Goal: Information Seeking & Learning: Learn about a topic

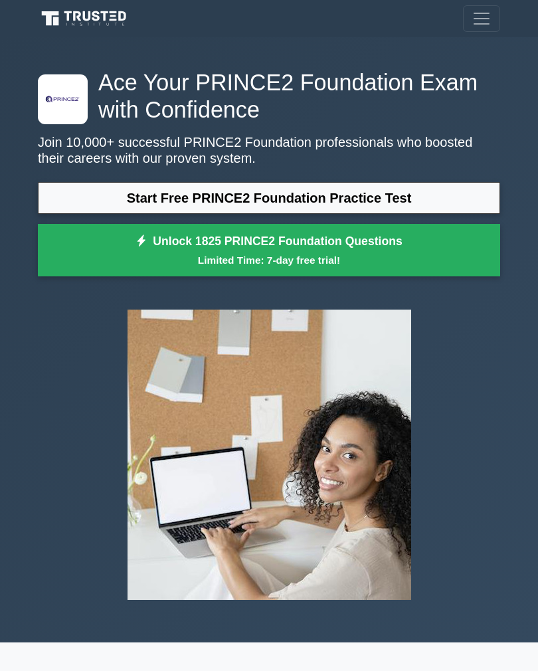
click at [320, 186] on link "Start Free PRINCE2 Foundation Practice Test" at bounding box center [269, 198] width 462 height 32
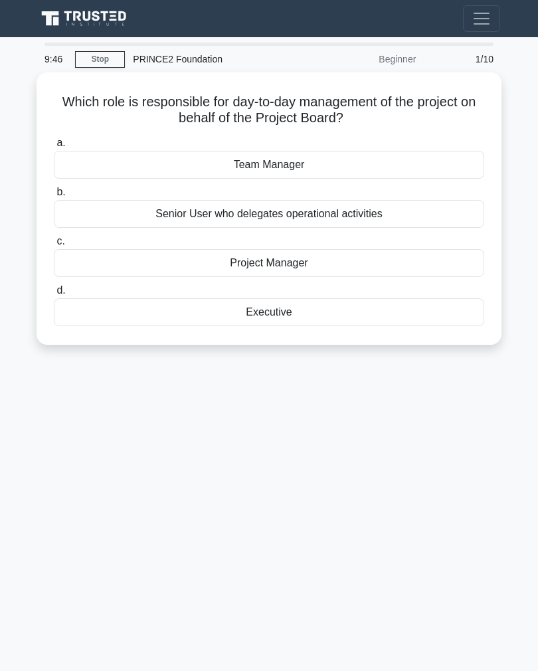
click at [302, 258] on div "Project Manager" at bounding box center [269, 263] width 430 height 28
click at [54, 246] on input "c. Project Manager" at bounding box center [54, 241] width 0 height 9
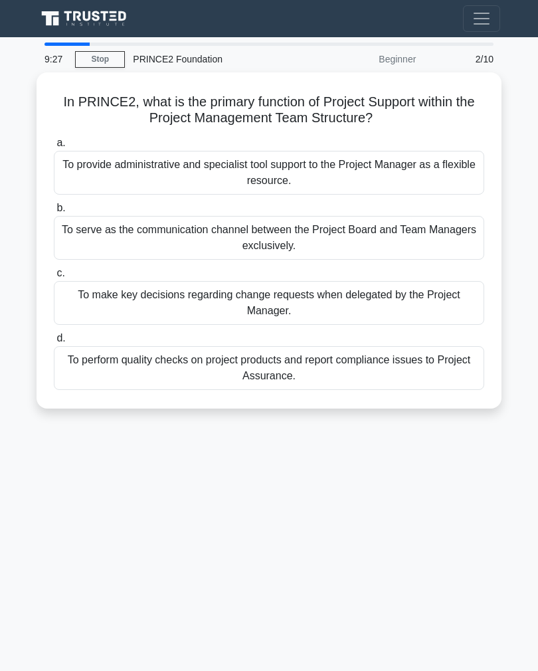
click at [361, 173] on div "To provide administrative and specialist tool support to the Project Manager as…" at bounding box center [269, 173] width 430 height 44
click at [54, 147] on input "a. To provide administrative and specialist tool support to the Project Manager…" at bounding box center [54, 143] width 0 height 9
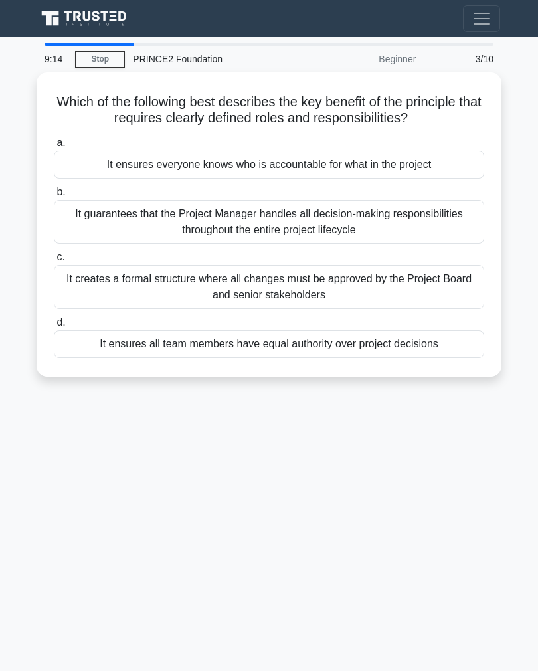
click at [390, 176] on div "It ensures everyone knows who is accountable for what in the project" at bounding box center [269, 165] width 430 height 28
click at [54, 147] on input "a. It ensures everyone knows who is accountable for what in the project" at bounding box center [54, 143] width 0 height 9
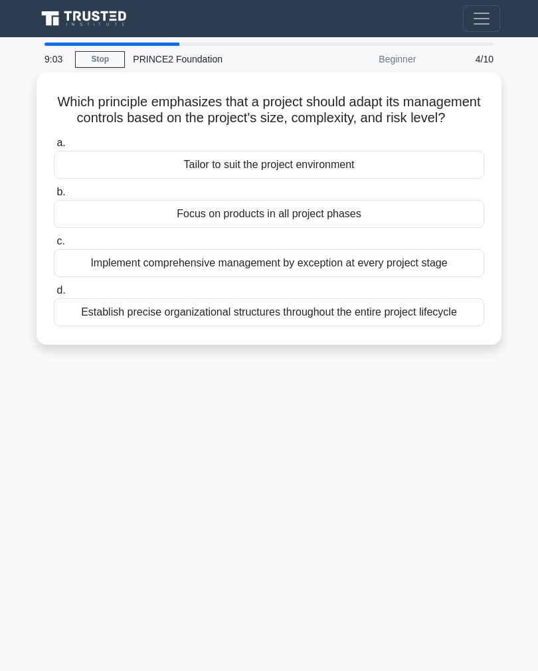
click at [391, 177] on div "Tailor to suit the project environment" at bounding box center [269, 165] width 430 height 28
click at [54, 147] on input "a. Tailor to suit the project environment" at bounding box center [54, 143] width 0 height 9
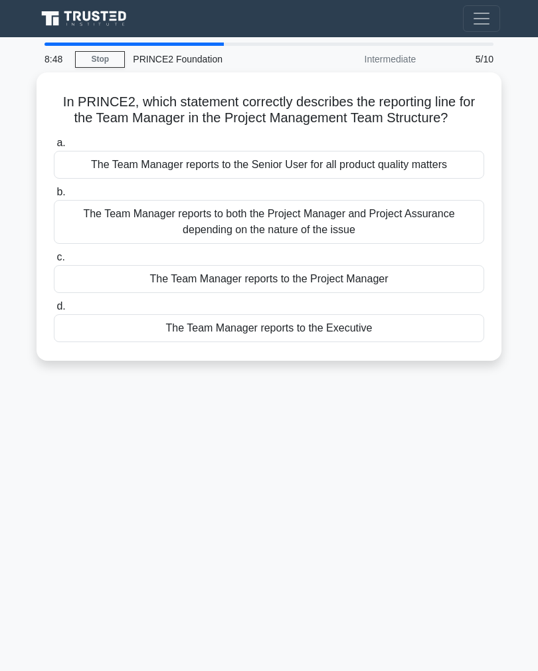
click at [420, 292] on div "The Team Manager reports to the Project Manager" at bounding box center [269, 279] width 430 height 28
click at [54, 262] on input "c. The Team Manager reports to the Project Manager" at bounding box center [54, 257] width 0 height 9
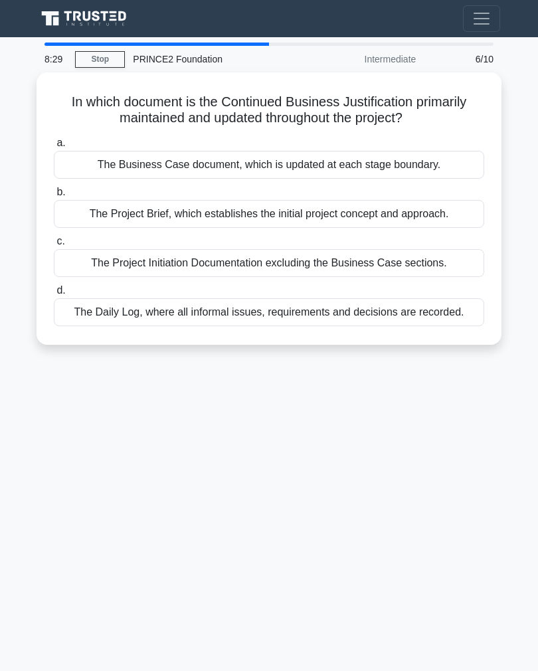
click at [423, 162] on div "The Business Case document, which is updated at each stage boundary." at bounding box center [269, 165] width 430 height 28
click at [54, 147] on input "a. The Business Case document, which is updated at each stage boundary." at bounding box center [54, 143] width 0 height 9
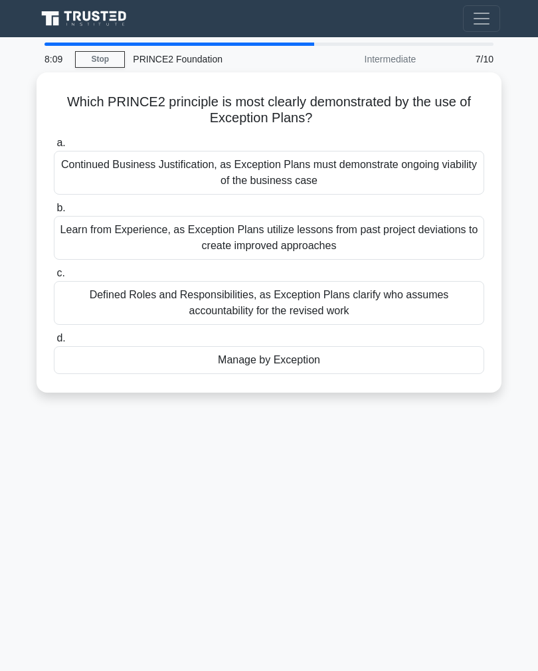
click at [323, 352] on div "Manage by Exception" at bounding box center [269, 360] width 430 height 28
click at [54, 343] on input "d. Manage by Exception" at bounding box center [54, 338] width 0 height 9
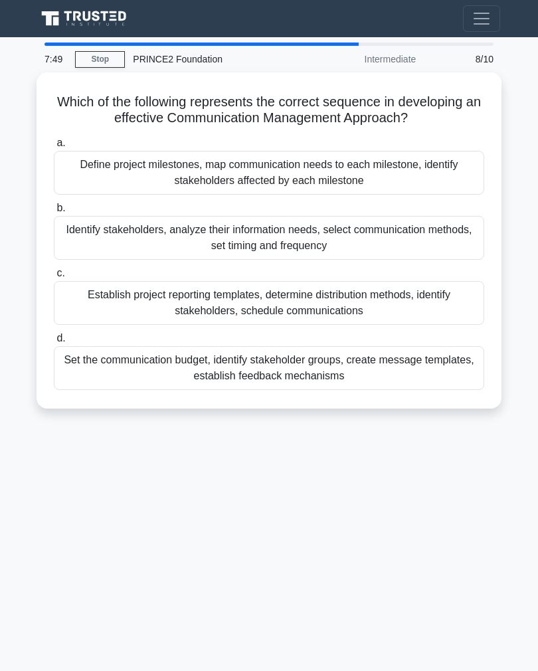
click at [426, 185] on div "Define project milestones, map communication needs to each milestone, identify …" at bounding box center [269, 173] width 430 height 44
click at [54, 147] on input "a. Define project milestones, map communication needs to each milestone, identi…" at bounding box center [54, 143] width 0 height 9
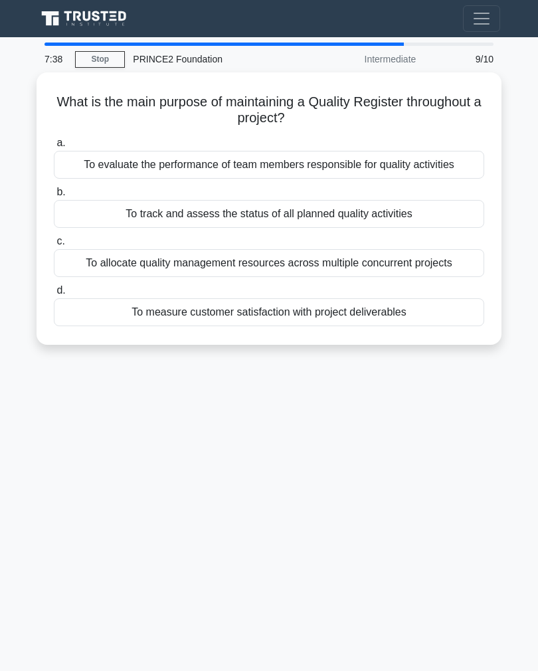
click at [416, 322] on div "To measure customer satisfaction with project deliverables" at bounding box center [269, 312] width 430 height 28
click at [54, 295] on input "d. To measure customer satisfaction with project deliverables" at bounding box center [54, 290] width 0 height 9
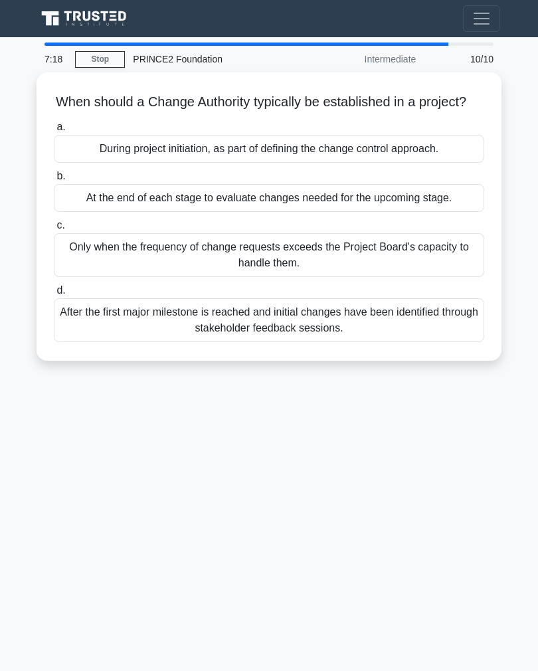
click at [434, 162] on div "During project initiation, as part of defining the change control approach." at bounding box center [269, 149] width 430 height 28
click at [54, 131] on input "a. During project initiation, as part of defining the change control approach." at bounding box center [54, 127] width 0 height 9
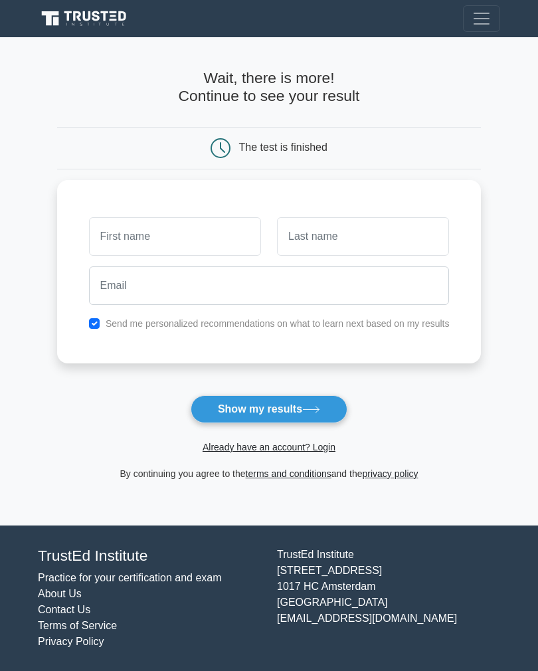
click at [304, 408] on button "Show my results" at bounding box center [269, 409] width 157 height 28
click at [433, 405] on form "Wait, there is more! Continue to see your result The test is finished and the" at bounding box center [269, 275] width 424 height 412
